Goal: Task Accomplishment & Management: Manage account settings

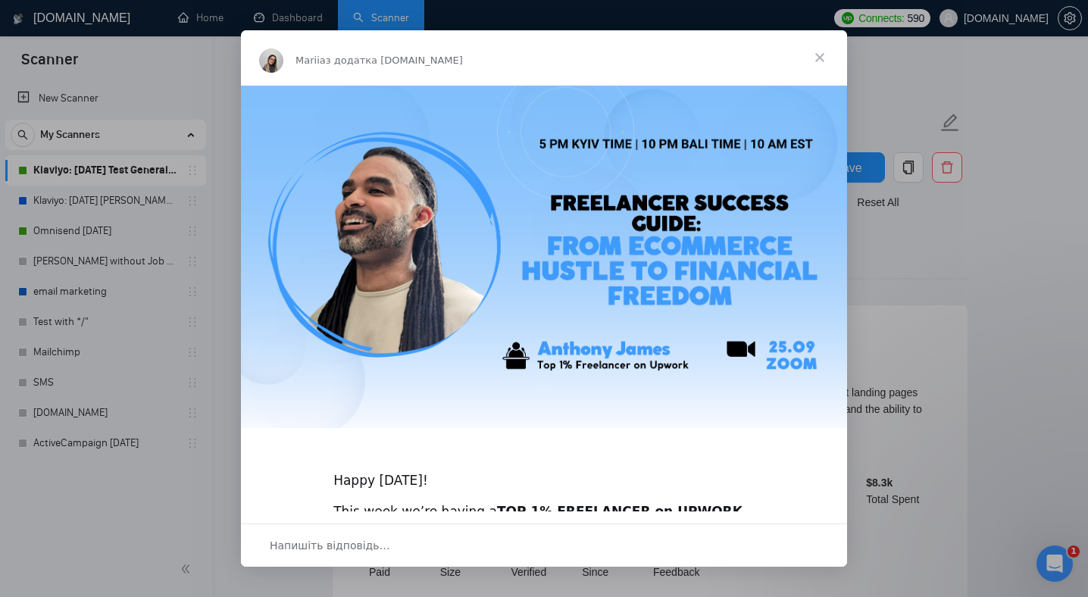
click at [824, 57] on span "Закрити" at bounding box center [820, 57] width 55 height 55
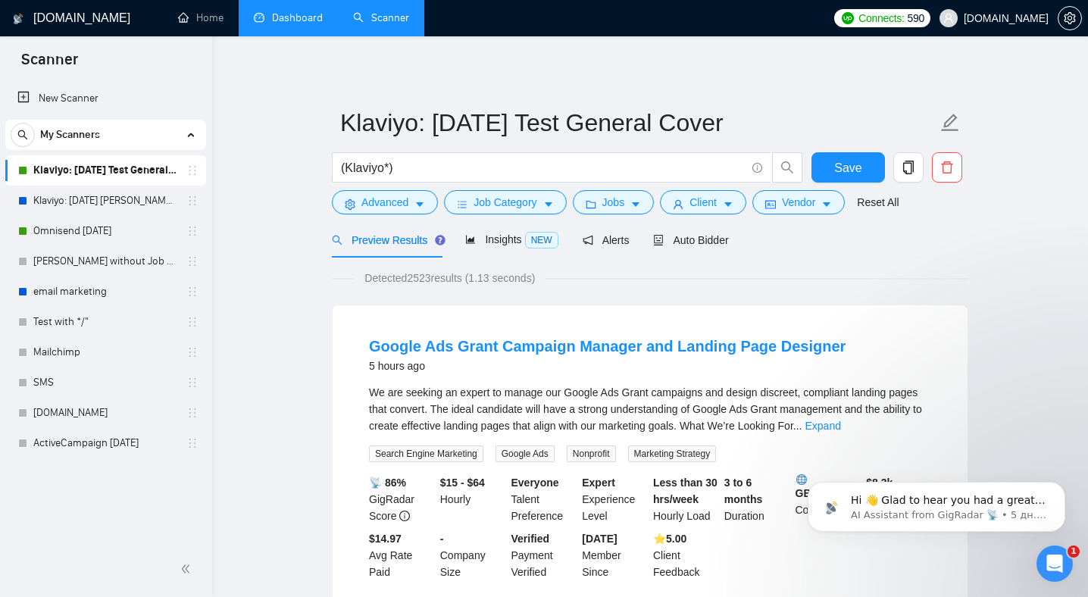
click at [265, 24] on link "Dashboard" at bounding box center [288, 17] width 69 height 13
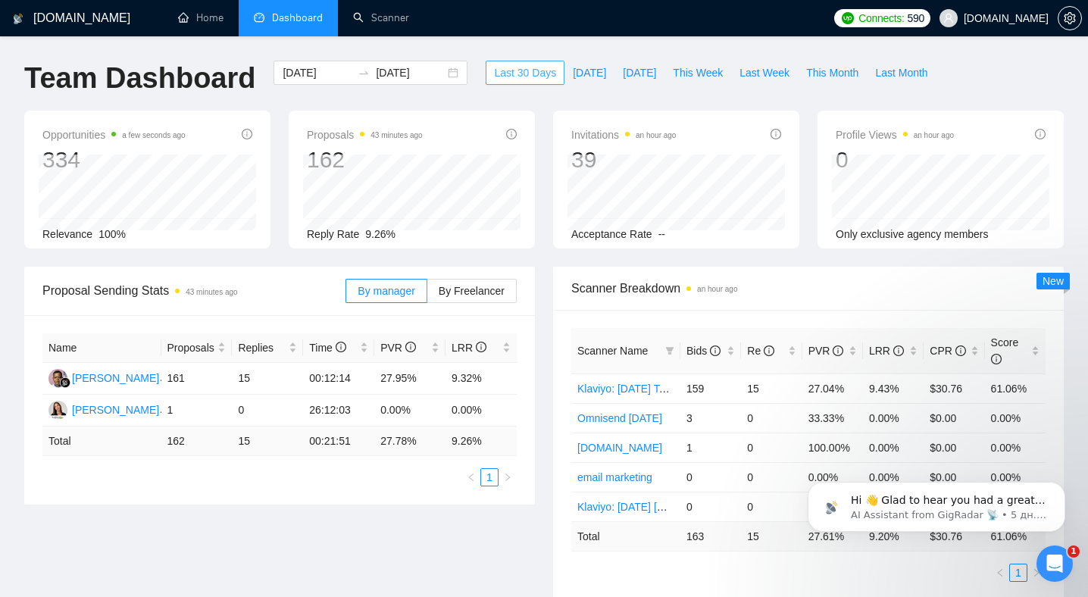
click at [521, 74] on span "Last 30 Days" at bounding box center [525, 72] width 62 height 17
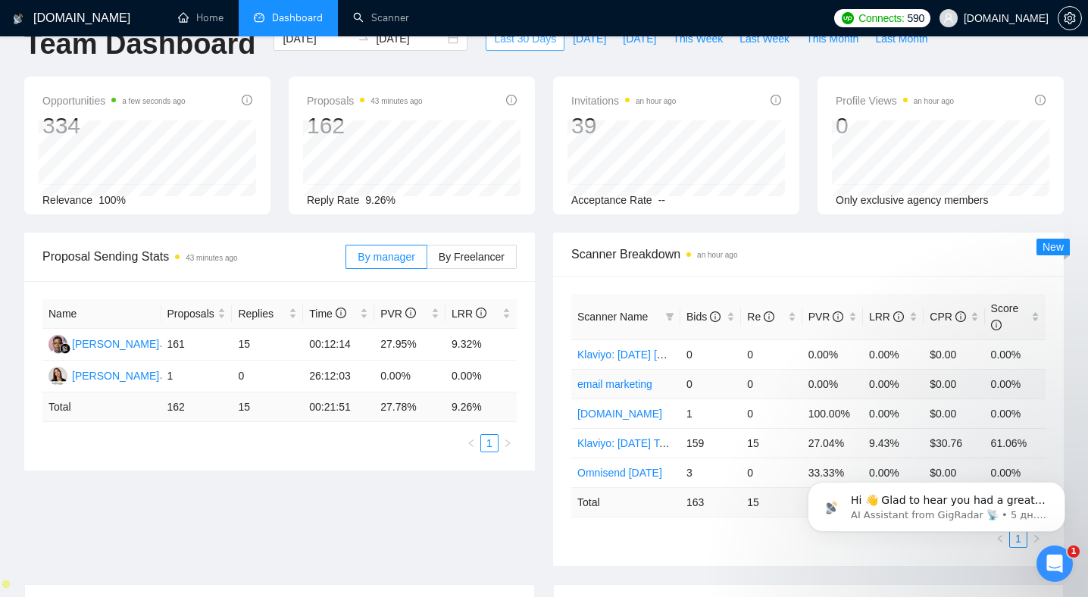
scroll to position [38, 0]
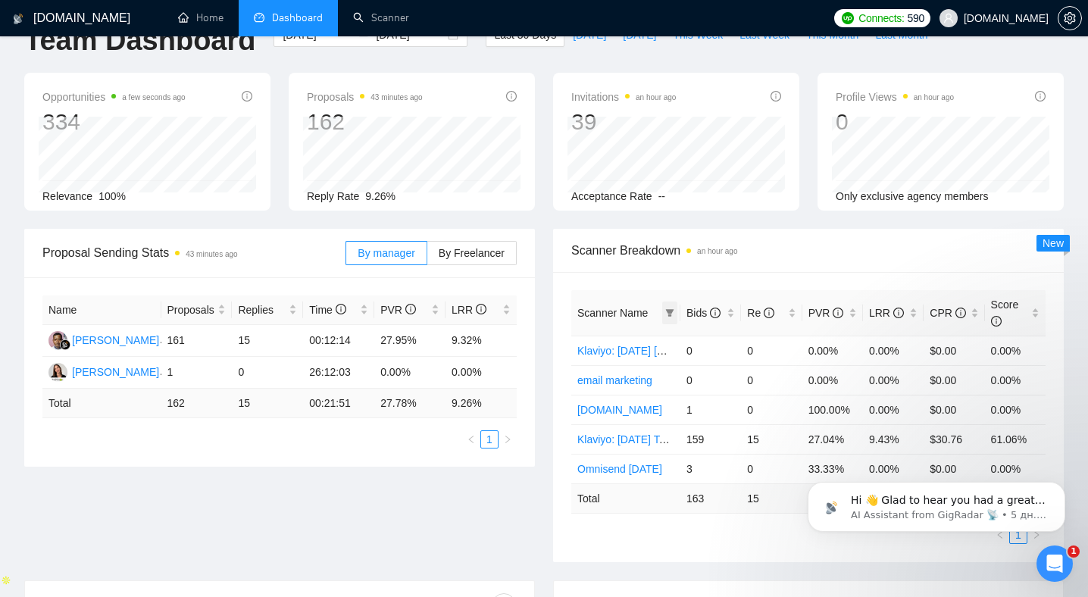
click at [671, 306] on span at bounding box center [669, 313] width 15 height 23
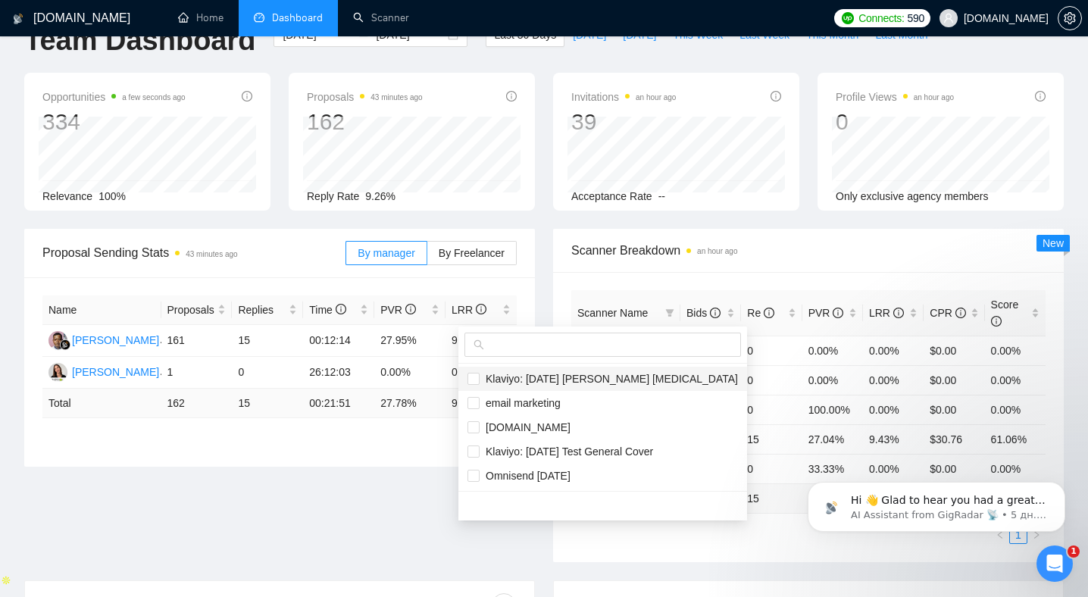
click at [550, 379] on span "Klaviyo: [DATE] [PERSON_NAME] [MEDICAL_DATA]" at bounding box center [609, 379] width 258 height 12
checkbox input "false"
click at [599, 448] on span "Klaviyo: [DATE] Test General Cover" at bounding box center [567, 452] width 174 height 12
checkbox input "true"
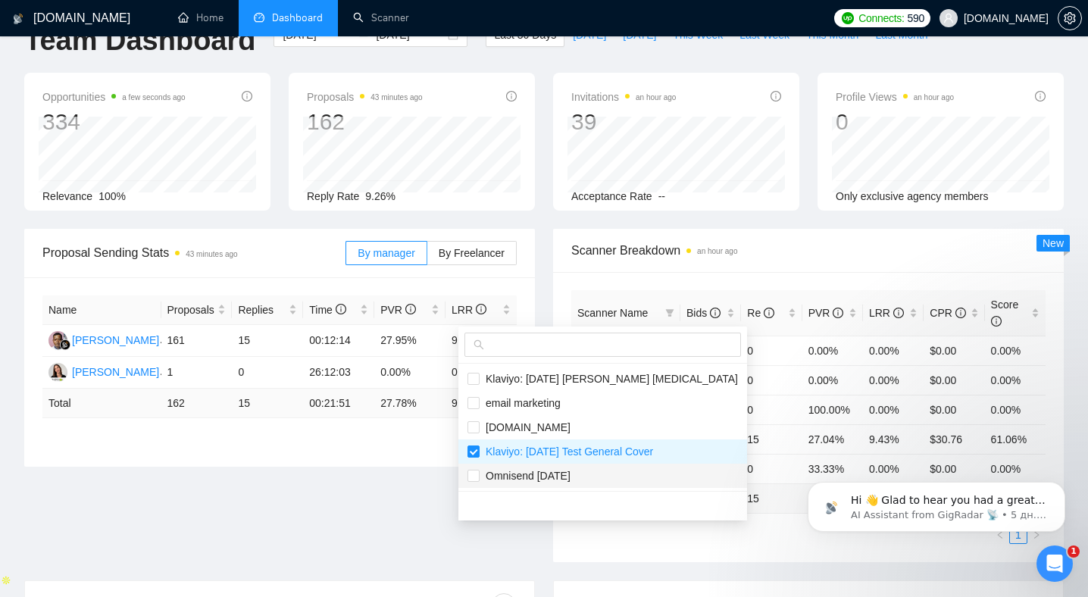
click at [566, 471] on span "Omnisend [DATE]" at bounding box center [525, 476] width 91 height 12
checkbox input "true"
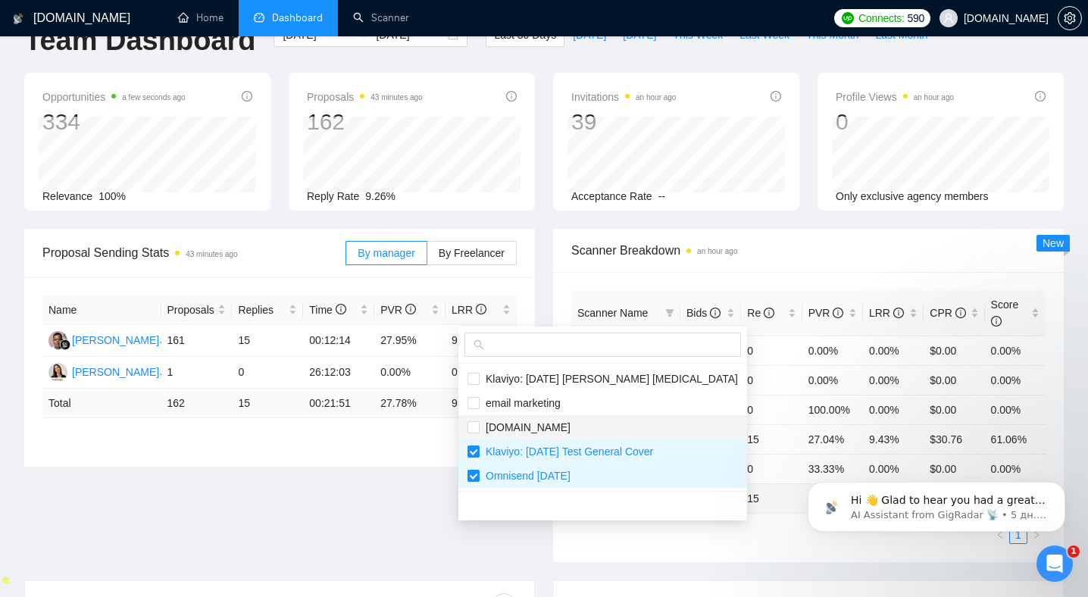
click at [535, 430] on span "[DOMAIN_NAME]" at bounding box center [525, 427] width 91 height 12
checkbox input "true"
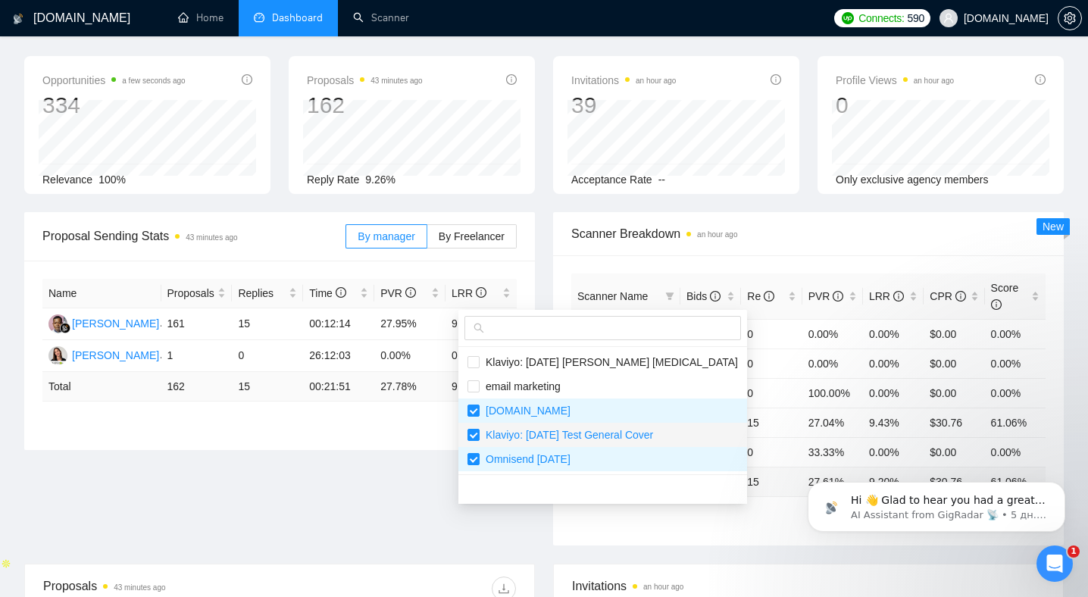
scroll to position [114, 0]
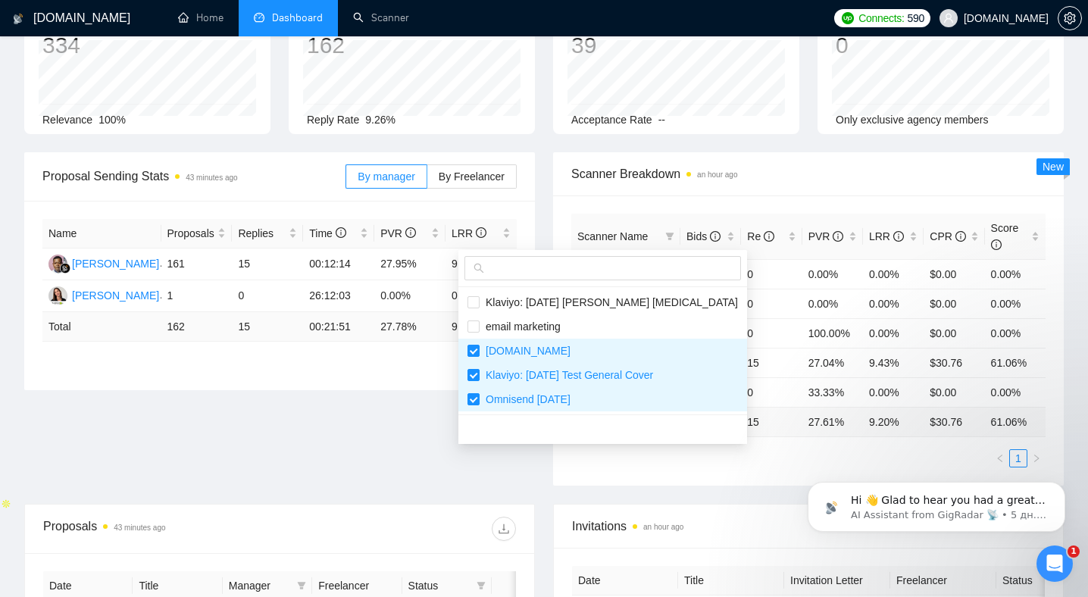
click at [717, 446] on main "Team Dashboard [DATE] [DATE] Last 30 Days [DATE] [DATE] This Week Last Week Thi…" at bounding box center [544, 466] width 1040 height 1040
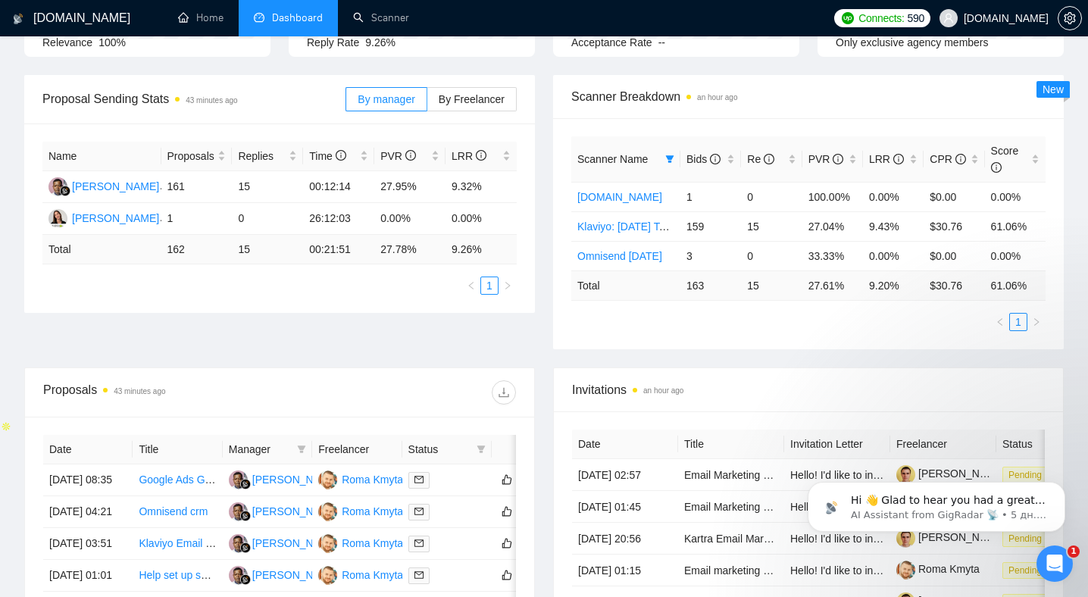
scroll to position [0, 0]
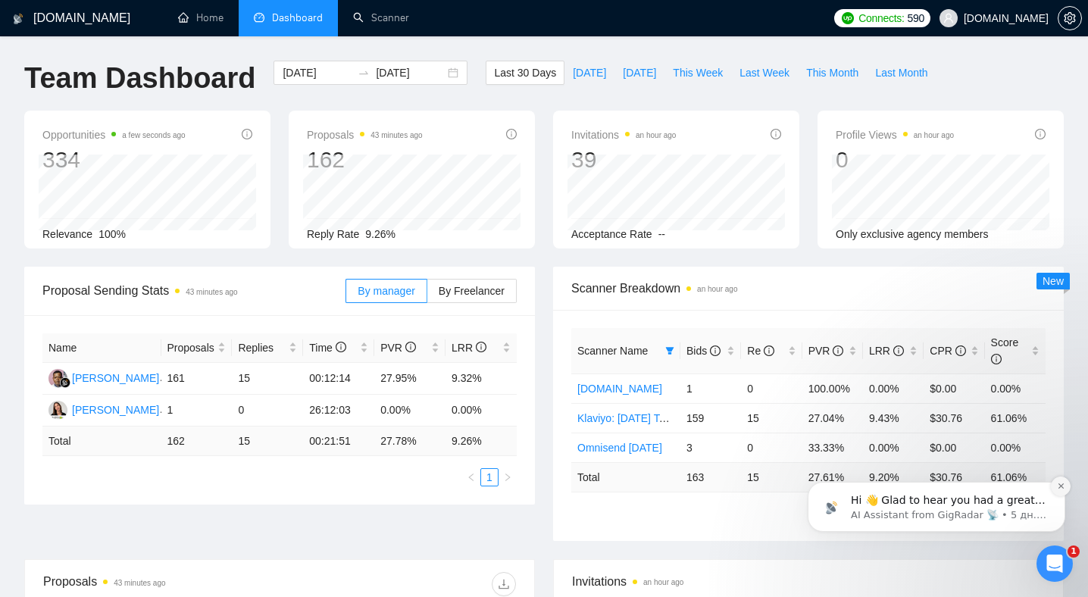
click at [1059, 491] on button "Dismiss notification" at bounding box center [1061, 487] width 20 height 20
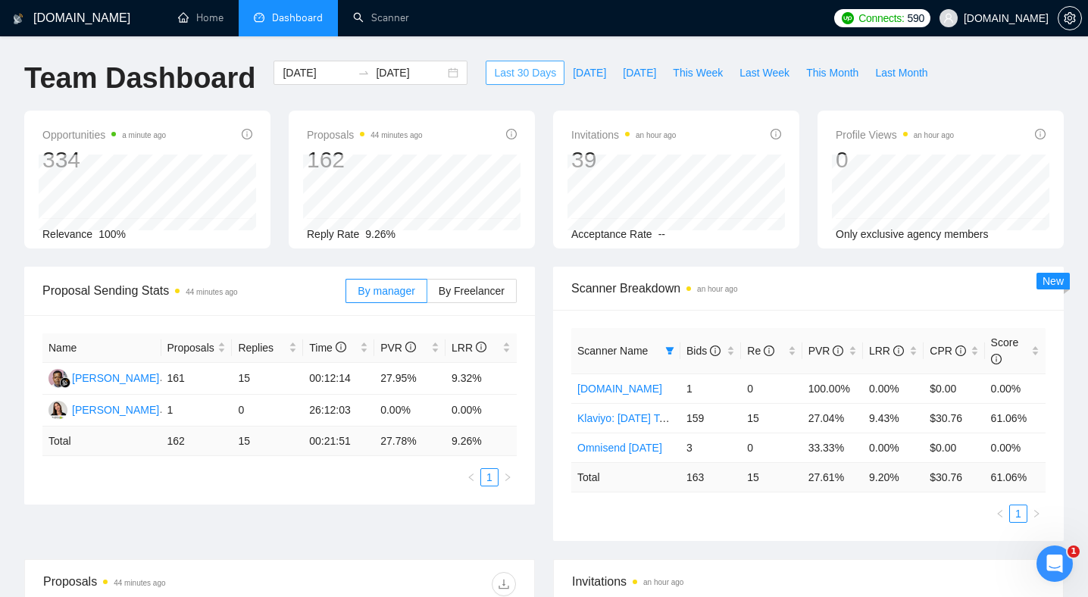
click at [530, 69] on span "Last 30 Days" at bounding box center [525, 72] width 62 height 17
click at [422, 73] on input "[DATE]" at bounding box center [410, 72] width 69 height 17
click at [532, 70] on span "Last 30 Days" at bounding box center [525, 72] width 62 height 17
click at [508, 70] on span "Last 30 Days" at bounding box center [525, 72] width 62 height 17
click at [405, 74] on input "[DATE]" at bounding box center [410, 72] width 69 height 17
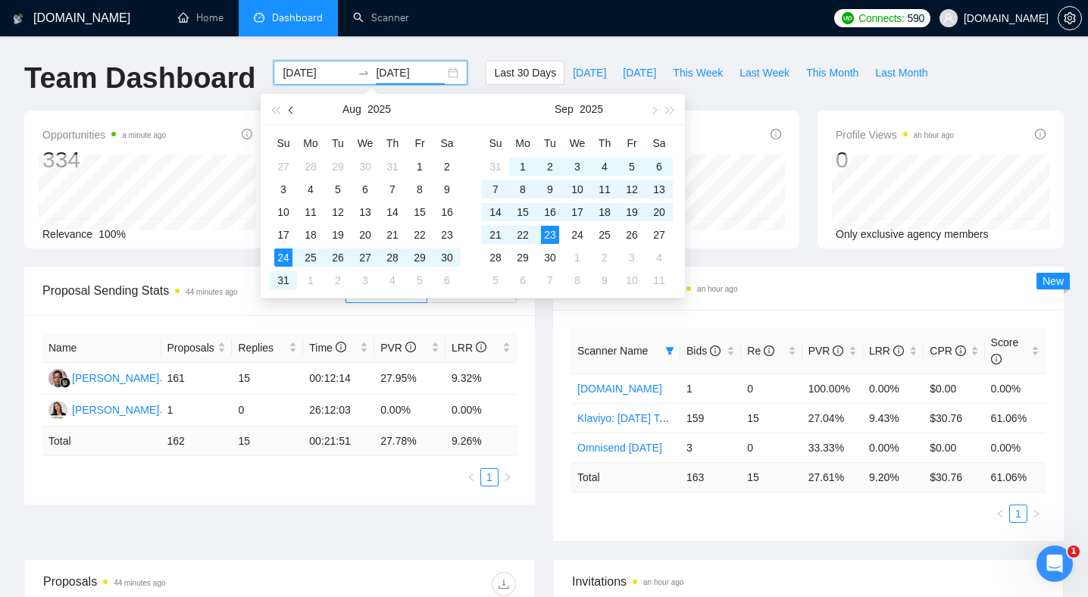
click at [292, 113] on span "button" at bounding box center [293, 110] width 8 height 8
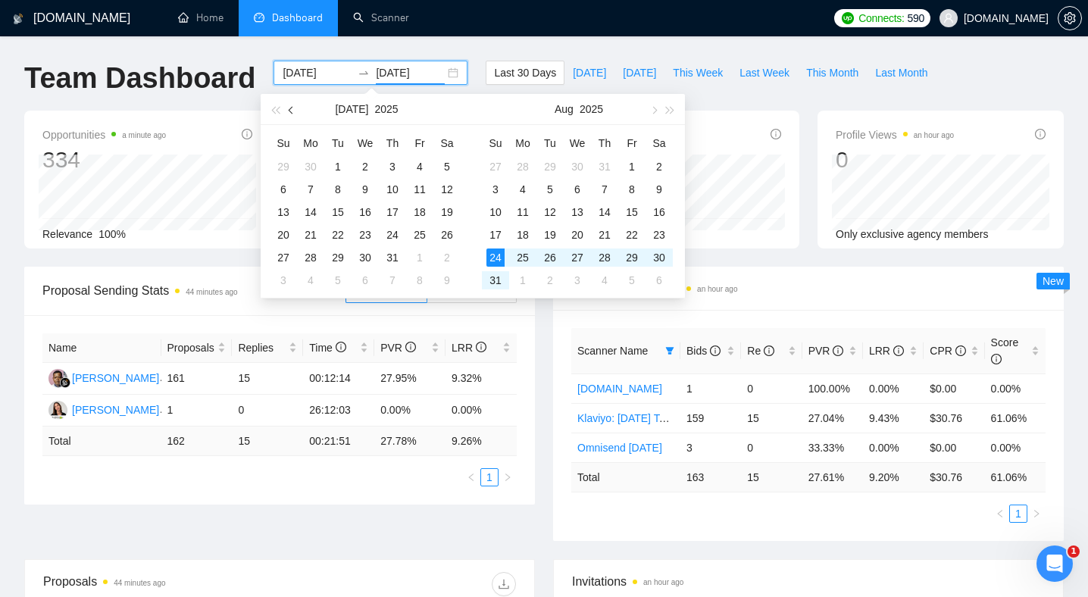
click at [292, 113] on span "button" at bounding box center [293, 110] width 8 height 8
type input "[DATE]"
click at [312, 234] on div "23" at bounding box center [311, 235] width 18 height 18
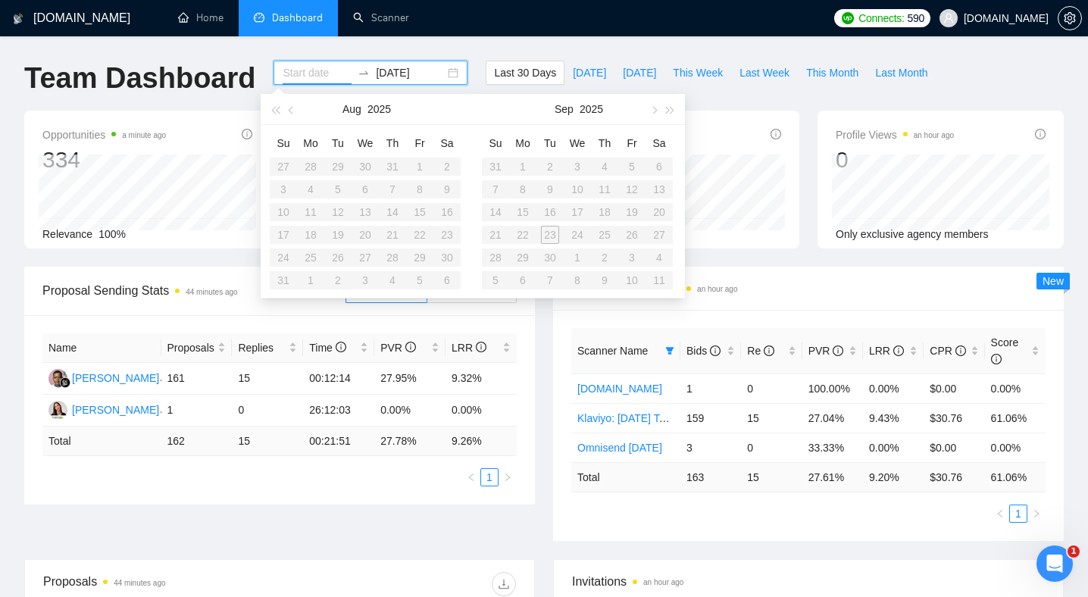
click at [310, 73] on input at bounding box center [317, 72] width 69 height 17
click at [386, 70] on input "[DATE]" at bounding box center [410, 72] width 69 height 17
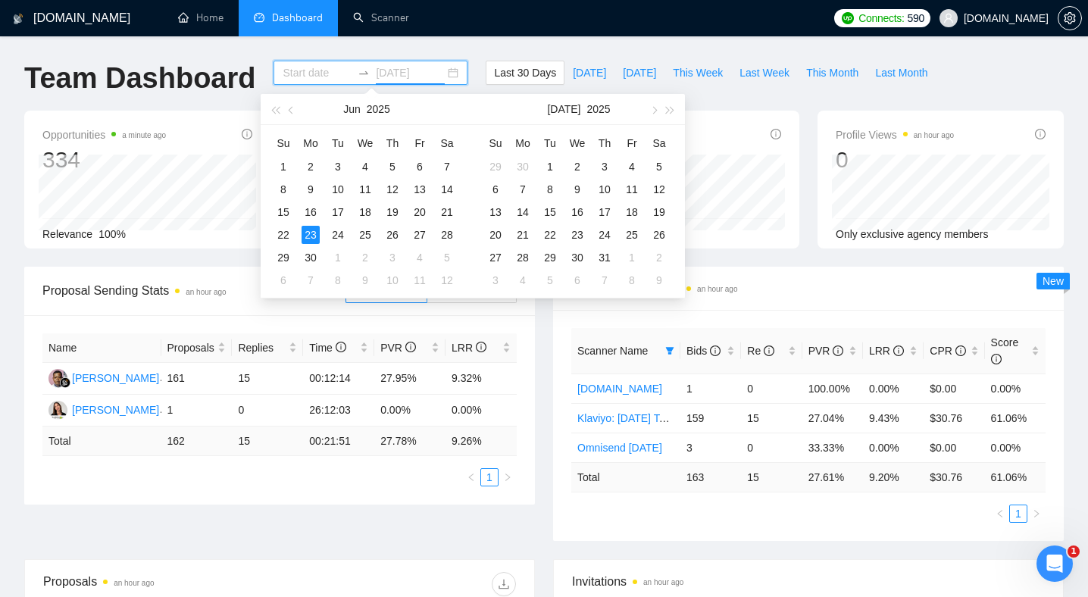
type input "[DATE]"
click at [671, 112] on span "button" at bounding box center [671, 110] width 8 height 8
click at [671, 113] on span "button" at bounding box center [671, 110] width 8 height 8
click at [295, 111] on button "button" at bounding box center [291, 109] width 17 height 30
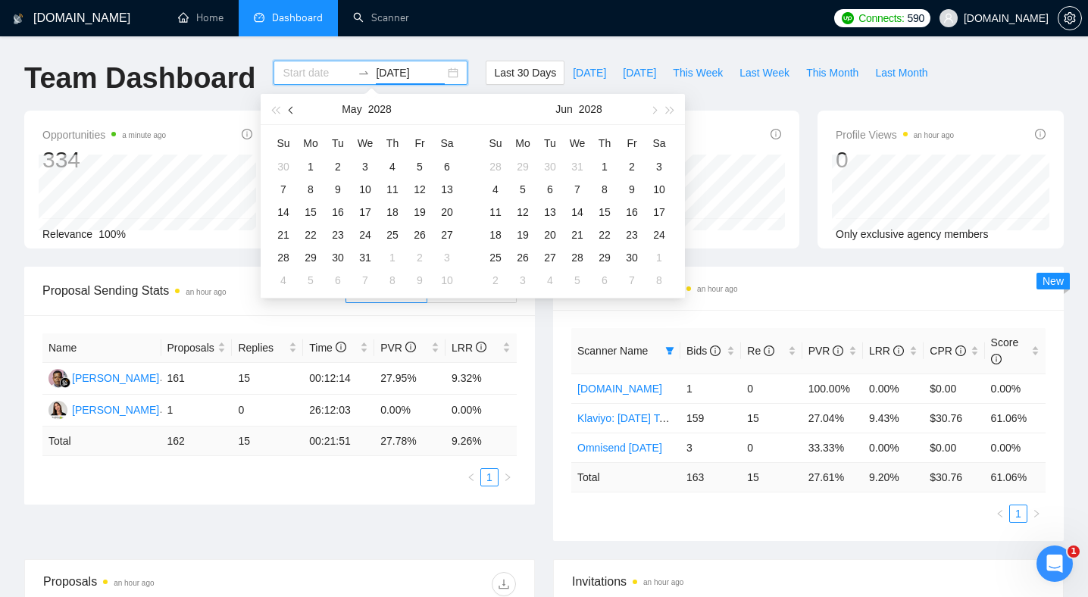
click at [295, 111] on button "button" at bounding box center [291, 109] width 17 height 30
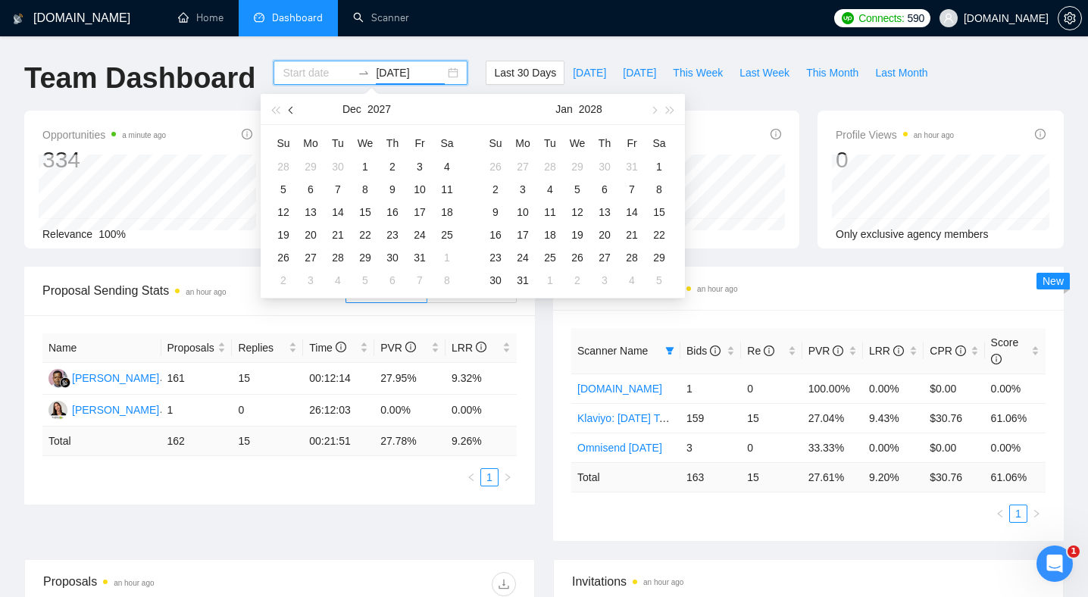
click at [295, 111] on button "button" at bounding box center [291, 109] width 17 height 30
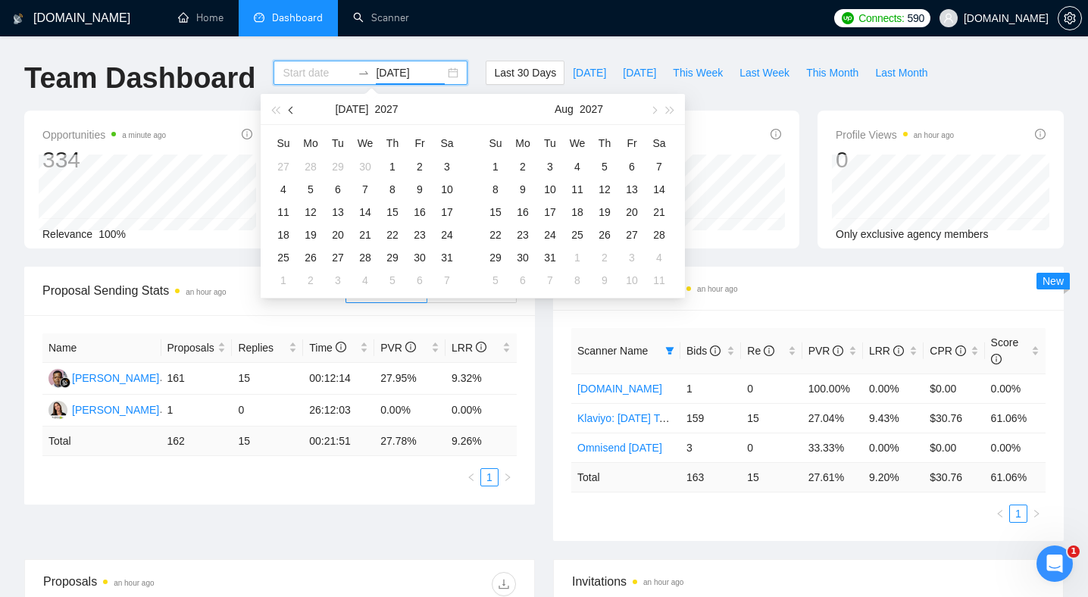
click at [295, 111] on button "button" at bounding box center [291, 109] width 17 height 30
type input "[DATE]"
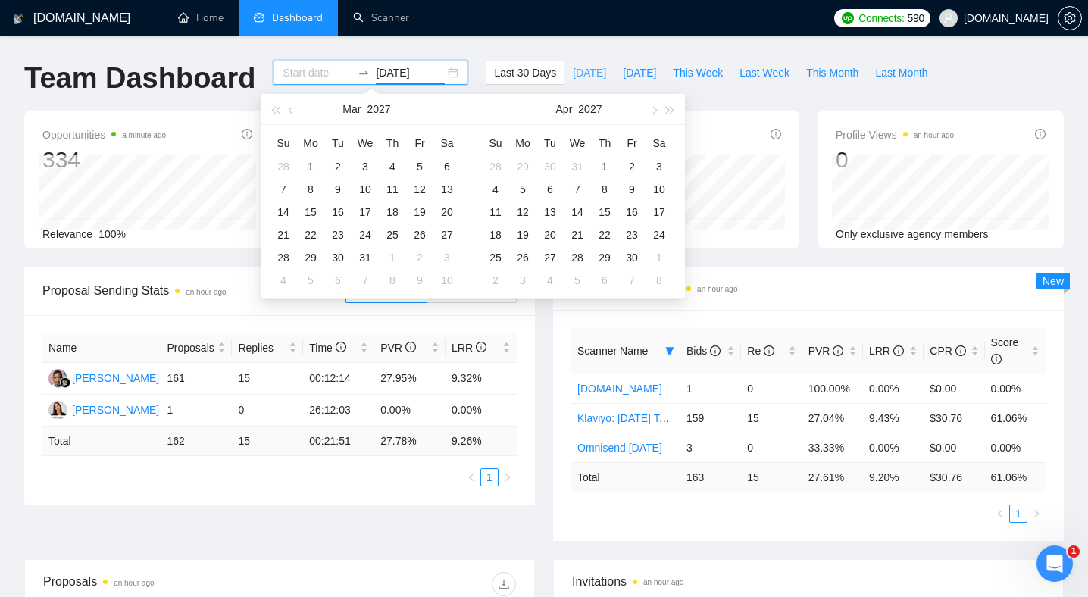
type input "[DATE]"
click at [580, 72] on span "[DATE]" at bounding box center [589, 72] width 33 height 17
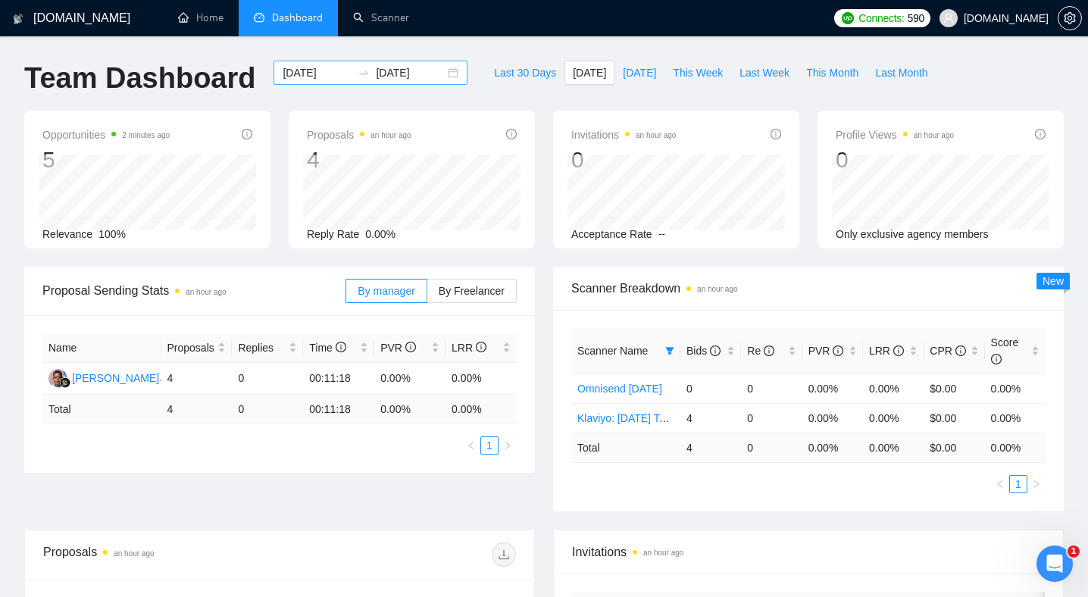
click at [316, 73] on input "[DATE]" at bounding box center [317, 72] width 69 height 17
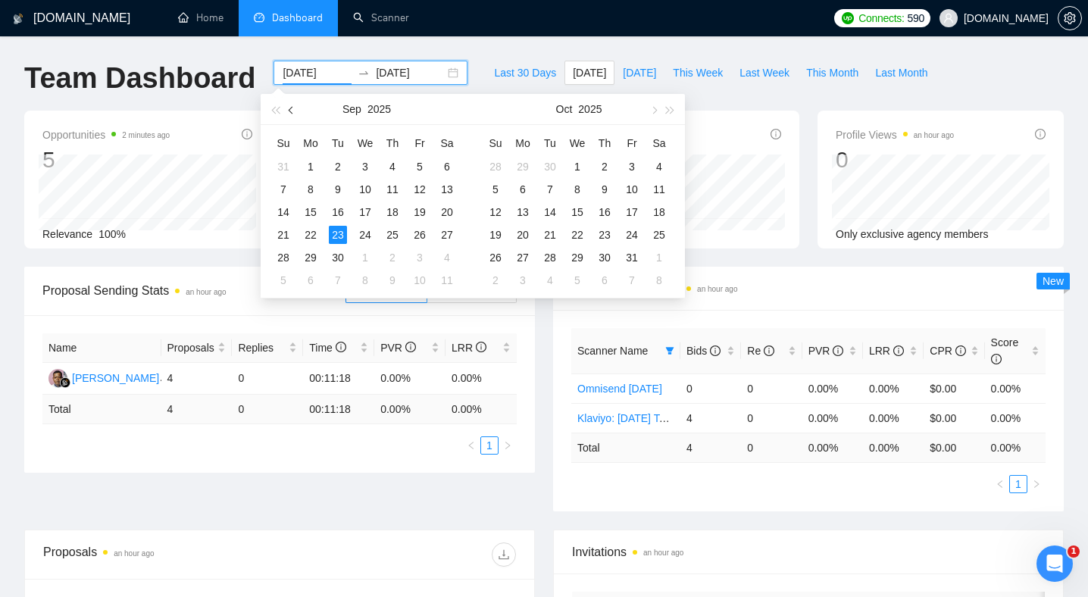
click at [293, 111] on span "button" at bounding box center [293, 110] width 8 height 8
click at [309, 232] on div "23" at bounding box center [311, 235] width 18 height 18
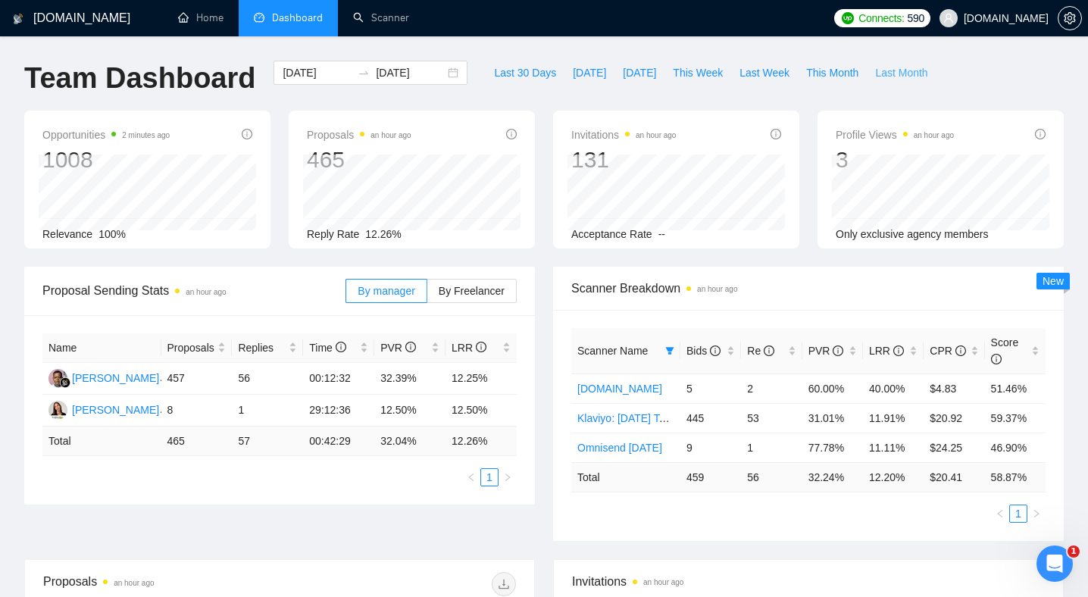
click at [936, 83] on button "Last Month" at bounding box center [901, 73] width 69 height 24
type input "[DATE]"
click at [352, 72] on div at bounding box center [364, 73] width 24 height 12
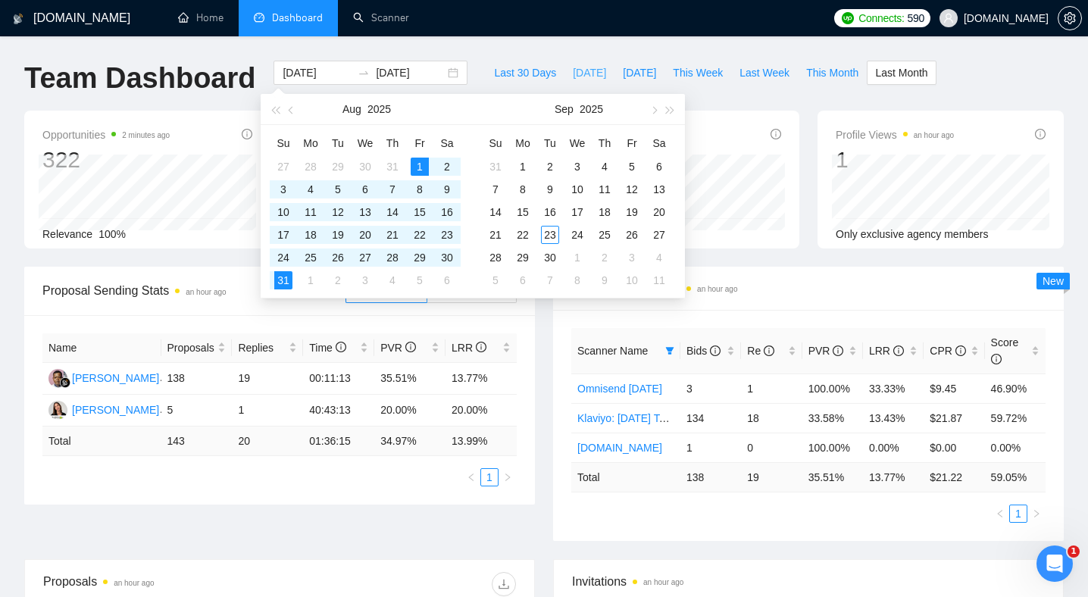
click at [573, 70] on span "[DATE]" at bounding box center [589, 72] width 33 height 17
type input "[DATE]"
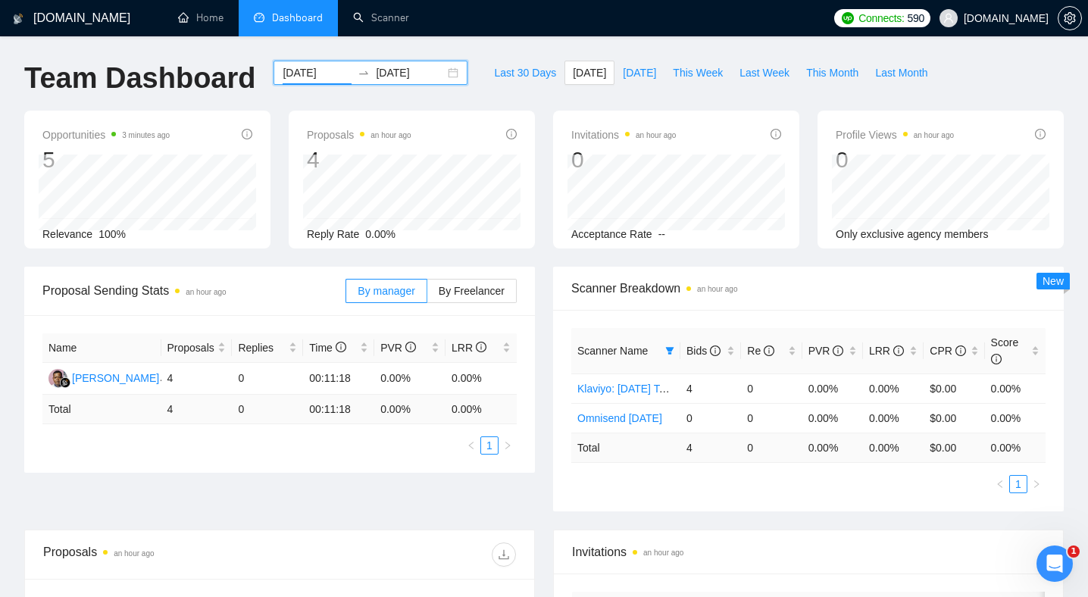
click at [301, 73] on input "[DATE]" at bounding box center [317, 72] width 69 height 17
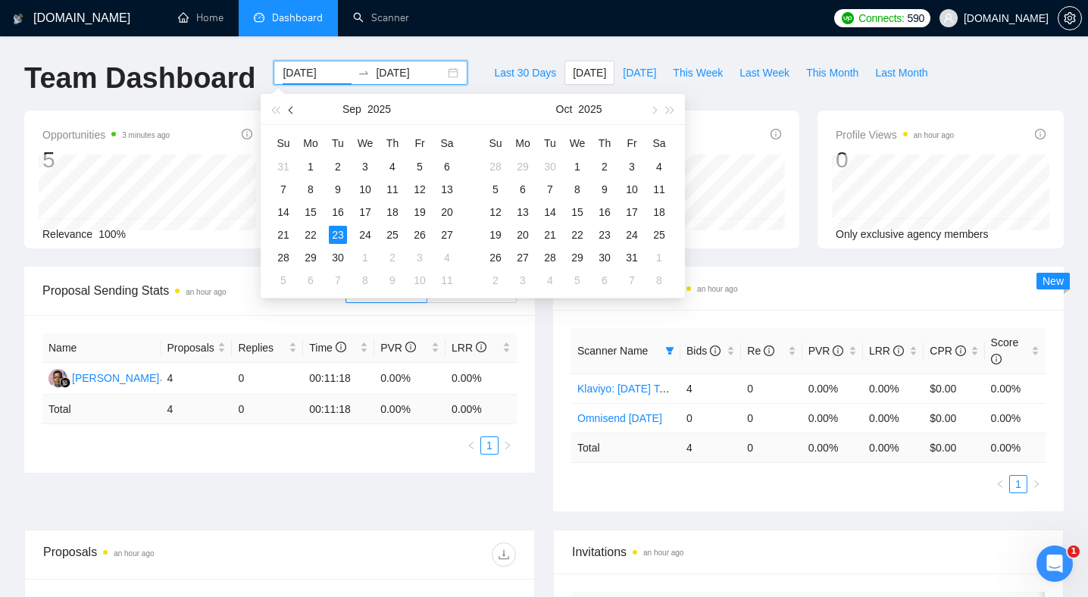
click at [296, 114] on button "button" at bounding box center [291, 109] width 17 height 30
type input "[DATE]"
click at [309, 236] on div "23" at bounding box center [311, 235] width 18 height 18
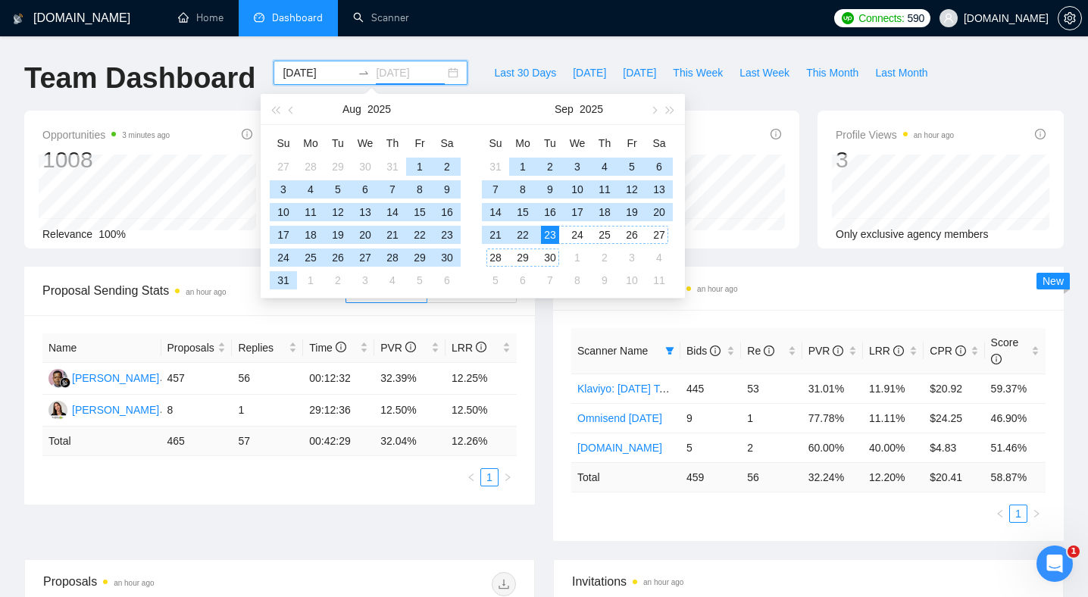
type input "[DATE]"
click at [551, 230] on div "23" at bounding box center [550, 235] width 18 height 18
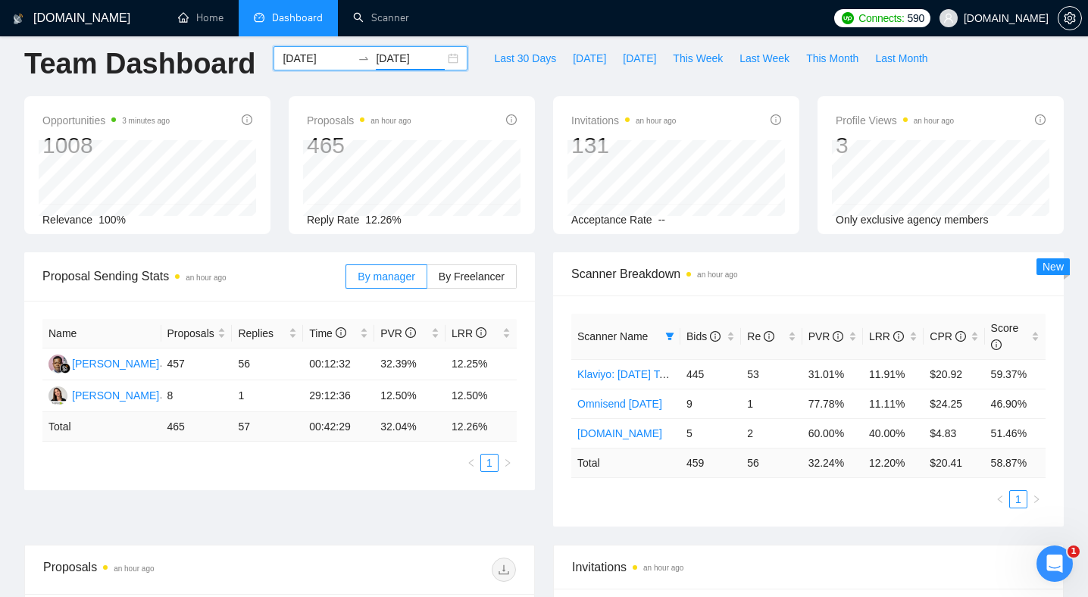
scroll to position [14, 0]
